Goal: Navigation & Orientation: Find specific page/section

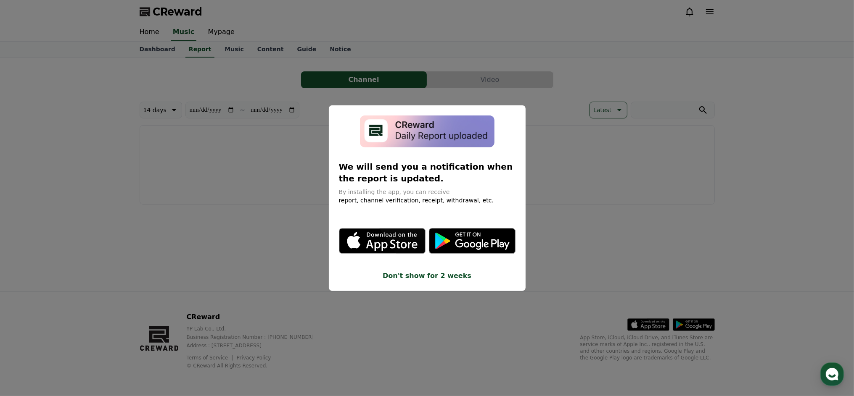
click at [640, 240] on button "close modal" at bounding box center [427, 198] width 854 height 396
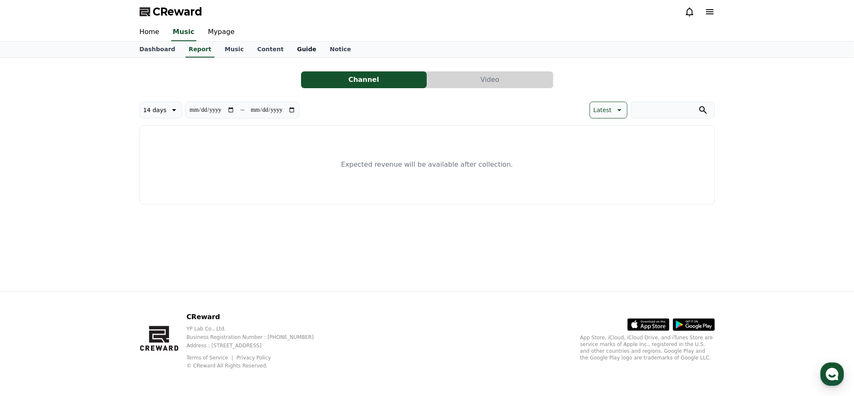
click at [294, 53] on link "Guide" at bounding box center [306, 50] width 33 height 16
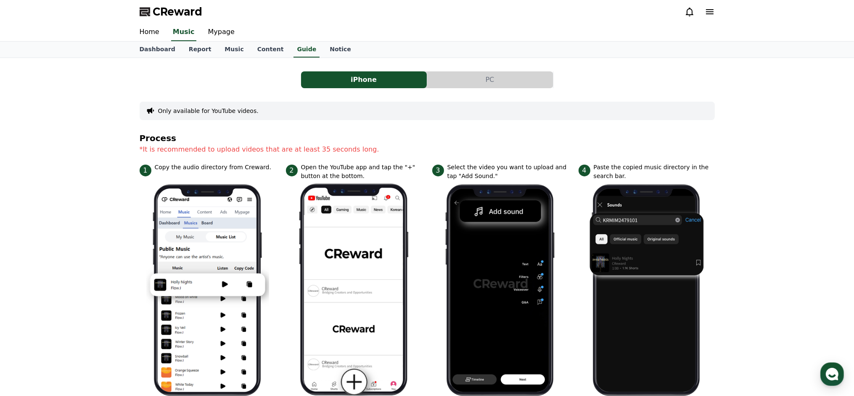
click at [285, 50] on div "Dashboard Report Music Content Guide Notice" at bounding box center [427, 50] width 588 height 16
click at [279, 50] on link "Content" at bounding box center [270, 50] width 40 height 16
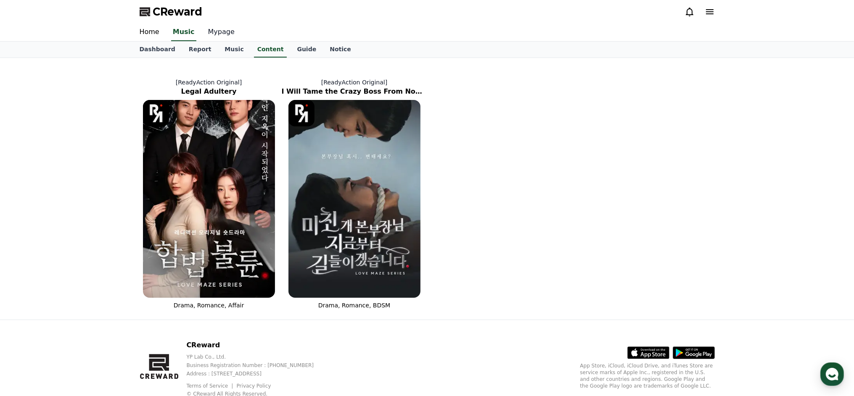
click at [227, 26] on link "Mypage" at bounding box center [221, 33] width 40 height 18
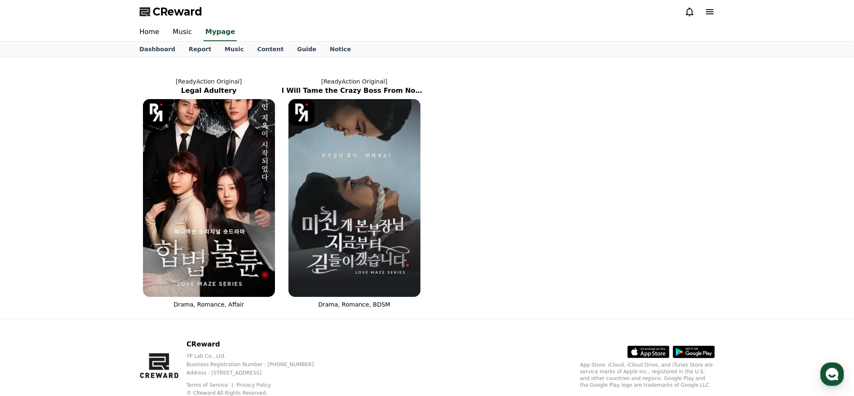
select select "**********"
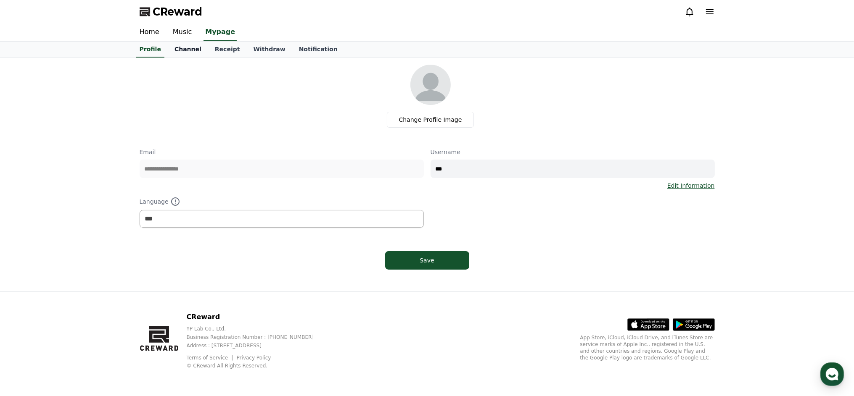
click at [198, 50] on link "Channel" at bounding box center [188, 50] width 40 height 16
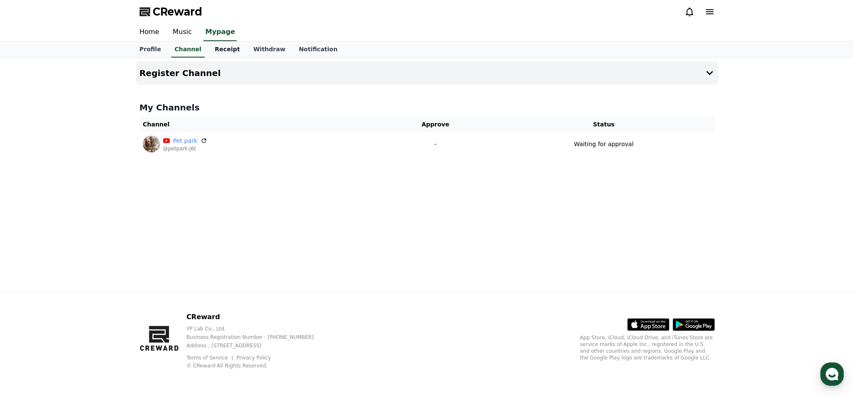
click at [229, 50] on link "Receipt" at bounding box center [227, 50] width 39 height 16
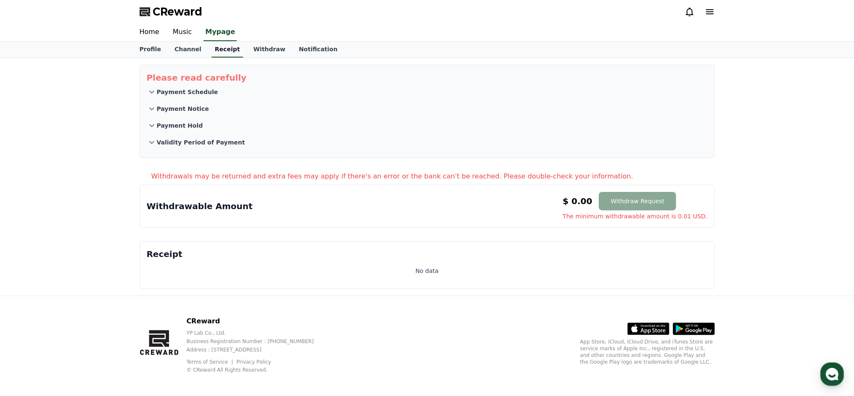
click at [211, 50] on link "Receipt" at bounding box center [227, 50] width 32 height 16
click at [180, 49] on link "Channel" at bounding box center [188, 50] width 40 height 16
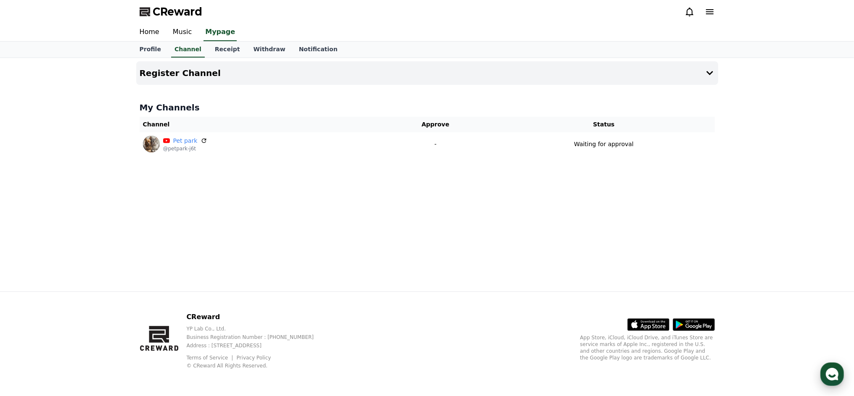
click at [838, 378] on icon "button" at bounding box center [831, 374] width 15 height 15
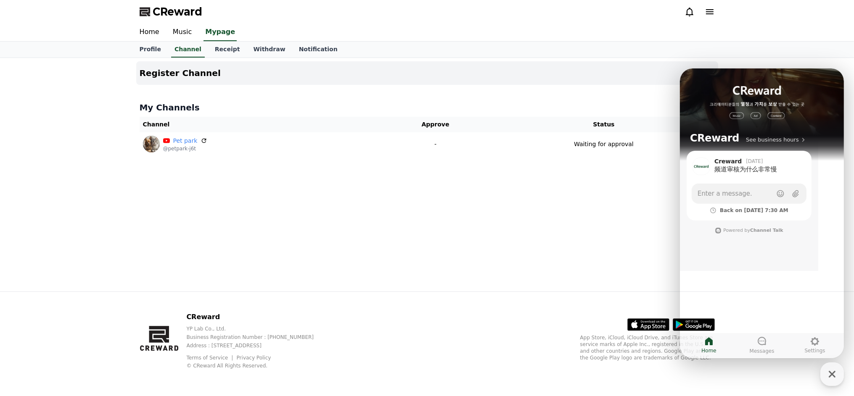
drag, startPoint x: 720, startPoint y: 212, endPoint x: 787, endPoint y: 212, distance: 66.8
click at [787, 212] on div "Back on [DATE] 7:30 AM" at bounding box center [748, 210] width 115 height 7
click at [752, 211] on span "Back on [DATE] 7:30 AM" at bounding box center [753, 210] width 68 height 7
drag, startPoint x: 727, startPoint y: 211, endPoint x: 801, endPoint y: 211, distance: 73.1
click at [801, 211] on main "Creward [DATE] 频道审核为什么非常慢 Show action list menu Enter a message. Back on [DATE]…" at bounding box center [748, 197] width 138 height 95
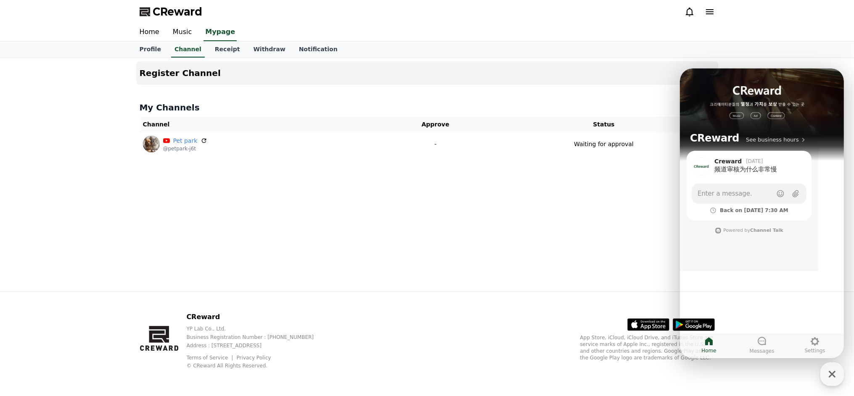
click at [803, 210] on main "Creward [DATE] 频道审核为什么非常慢 Show action list menu Enter a message. Back on [DATE]…" at bounding box center [748, 197] width 138 height 95
click at [393, 226] on div "Register Channel My Channels Channel Approve Status Pet park @petpark-j6t - Wai…" at bounding box center [427, 175] width 588 height 234
click at [835, 55] on div "Profile Channel Receipt Withdraw Notification" at bounding box center [427, 50] width 854 height 16
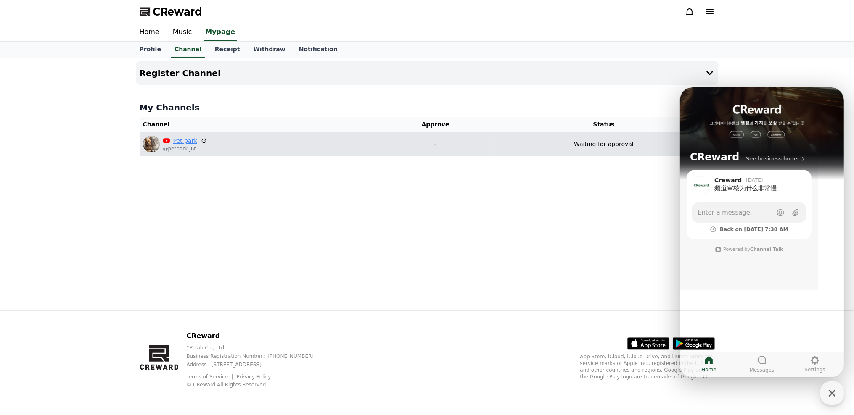
click at [178, 143] on link "Pet park" at bounding box center [185, 141] width 24 height 9
